Goal: Information Seeking & Learning: Learn about a topic

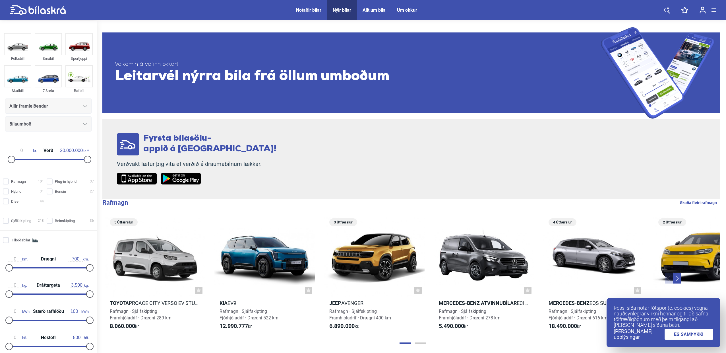
click at [303, 10] on div "Notaðir bílar" at bounding box center [308, 9] width 25 height 5
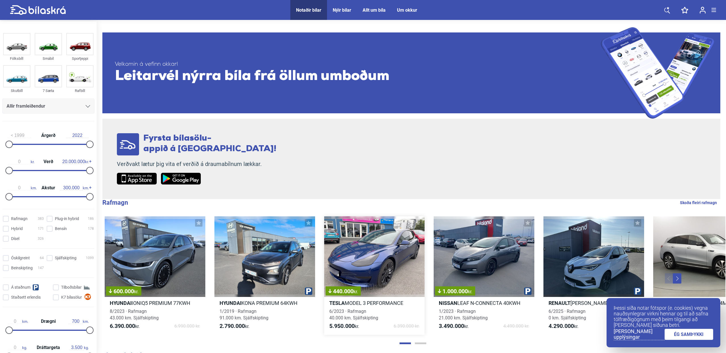
click at [358, 239] on div "440.000 kr." at bounding box center [374, 256] width 101 height 80
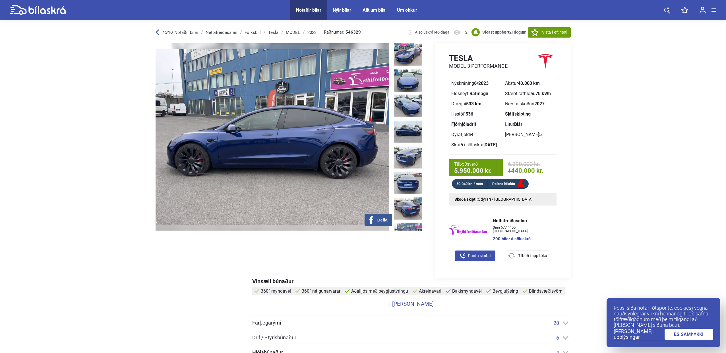
click at [474, 225] on img at bounding box center [468, 229] width 38 height 23
click at [251, 33] on div "Fólksbíll" at bounding box center [253, 32] width 16 height 5
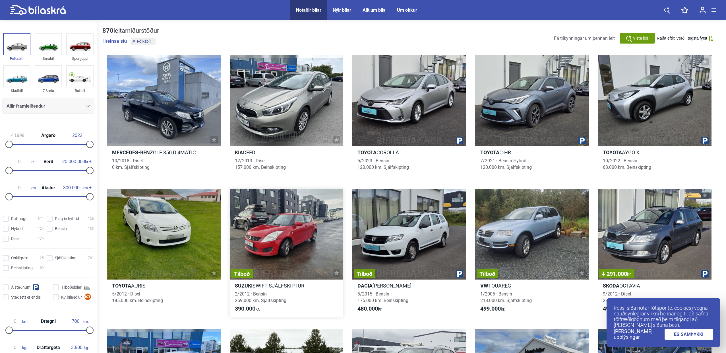
click at [274, 210] on div "Tilboð" at bounding box center [287, 234] width 114 height 91
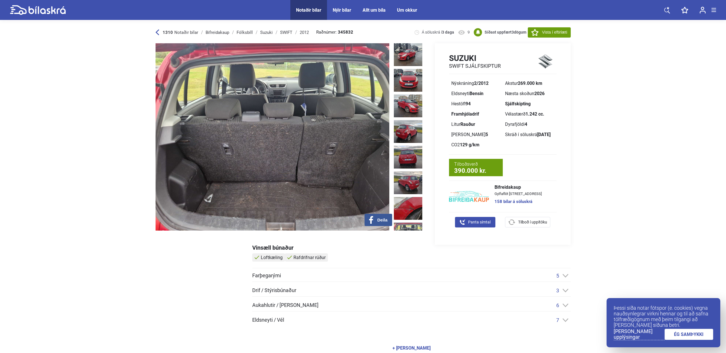
click at [405, 222] on img at bounding box center [408, 233] width 28 height 23
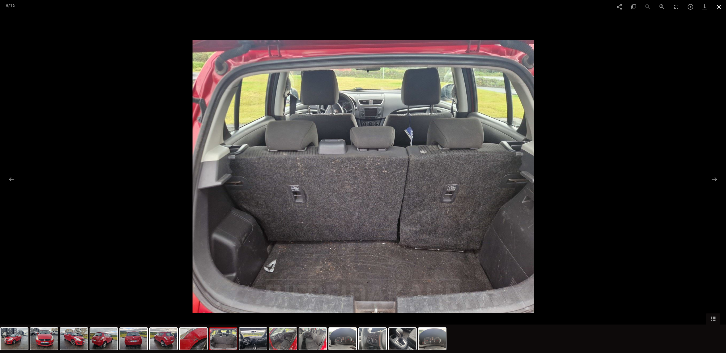
click at [716, 6] on span at bounding box center [719, 6] width 14 height 13
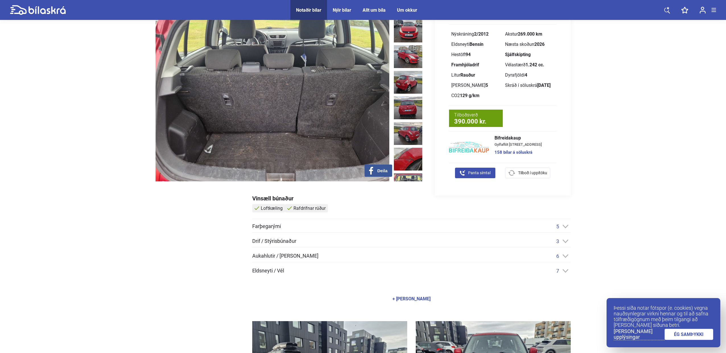
scroll to position [198, 0]
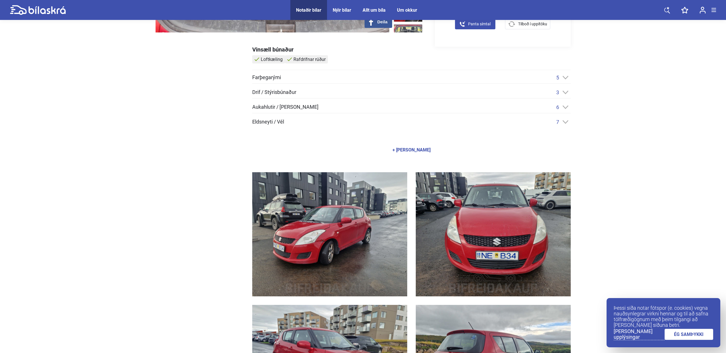
click at [470, 187] on img at bounding box center [493, 234] width 155 height 124
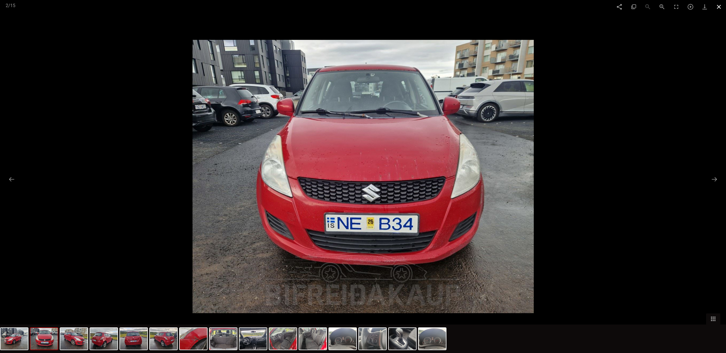
click at [721, 6] on span at bounding box center [719, 6] width 14 height 13
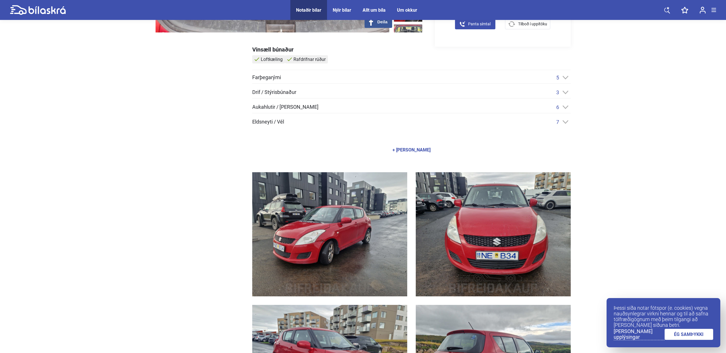
click at [712, 10] on span at bounding box center [714, 10] width 5 height 1
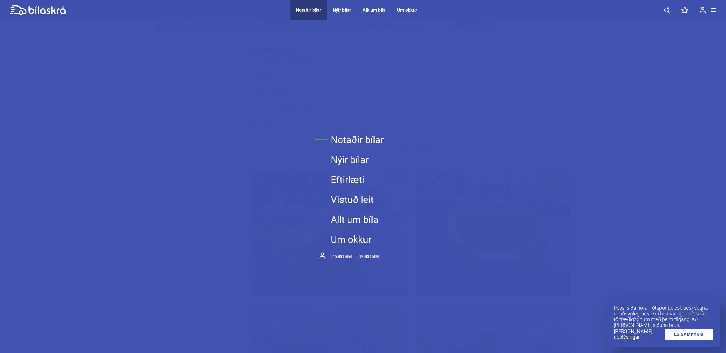
click at [348, 236] on link "Um okkur" at bounding box center [357, 239] width 53 height 20
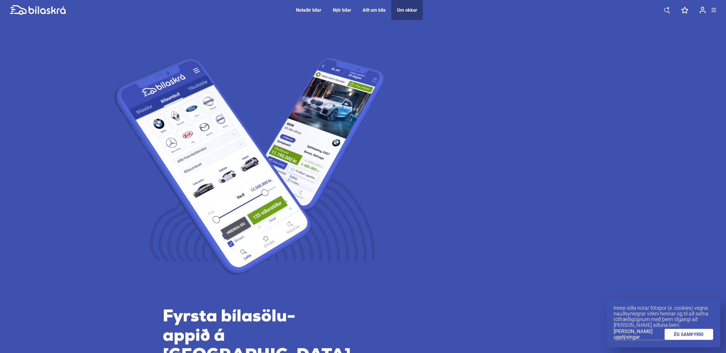
click at [340, 10] on div "Nýir bílar" at bounding box center [342, 9] width 18 height 5
